Goal: Information Seeking & Learning: Learn about a topic

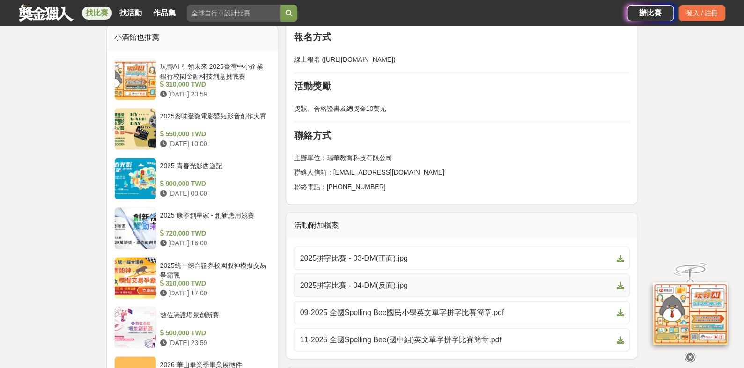
scroll to position [796, 0]
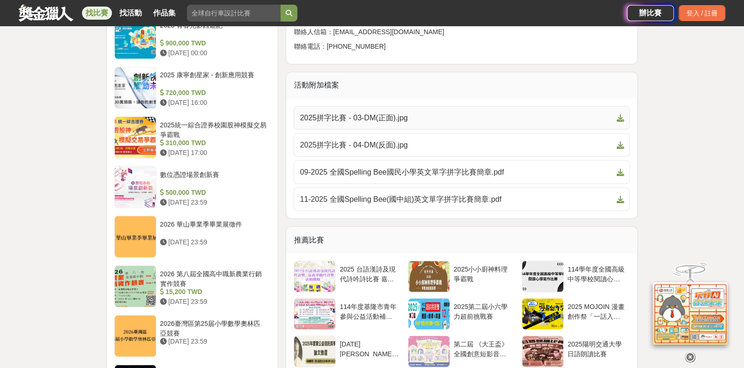
click at [414, 120] on span "2025拼字比賽 - 03-DM(正面).jpg" at bounding box center [456, 117] width 313 height 11
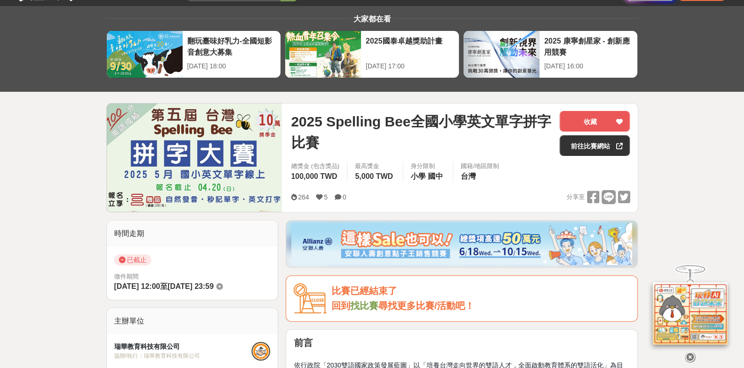
scroll to position [0, 0]
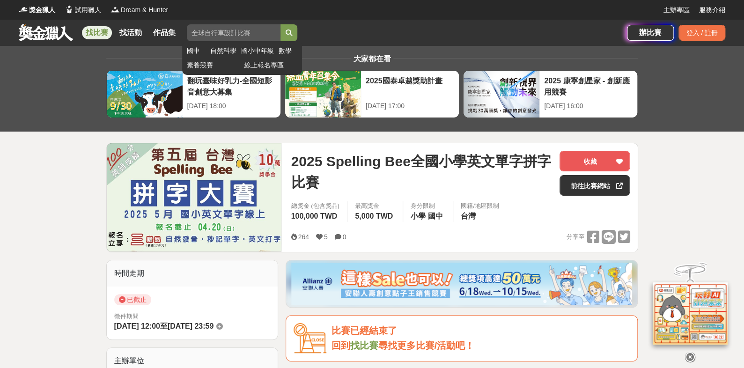
click at [227, 30] on input "search" at bounding box center [234, 32] width 94 height 17
type input "英文"
click at [281, 24] on button "submit" at bounding box center [289, 32] width 17 height 17
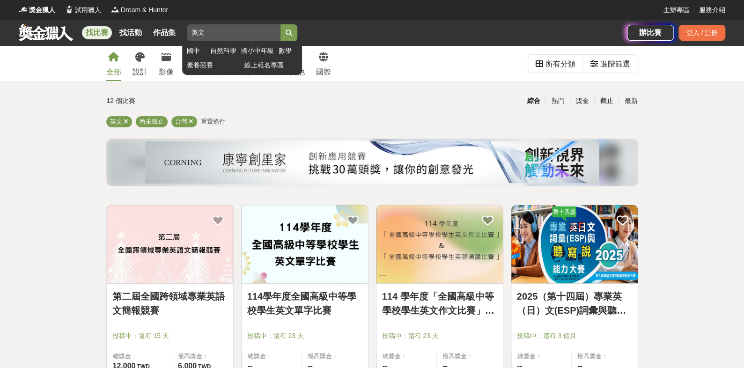
click at [232, 27] on input "英文" at bounding box center [234, 32] width 94 height 17
